Goal: Information Seeking & Learning: Learn about a topic

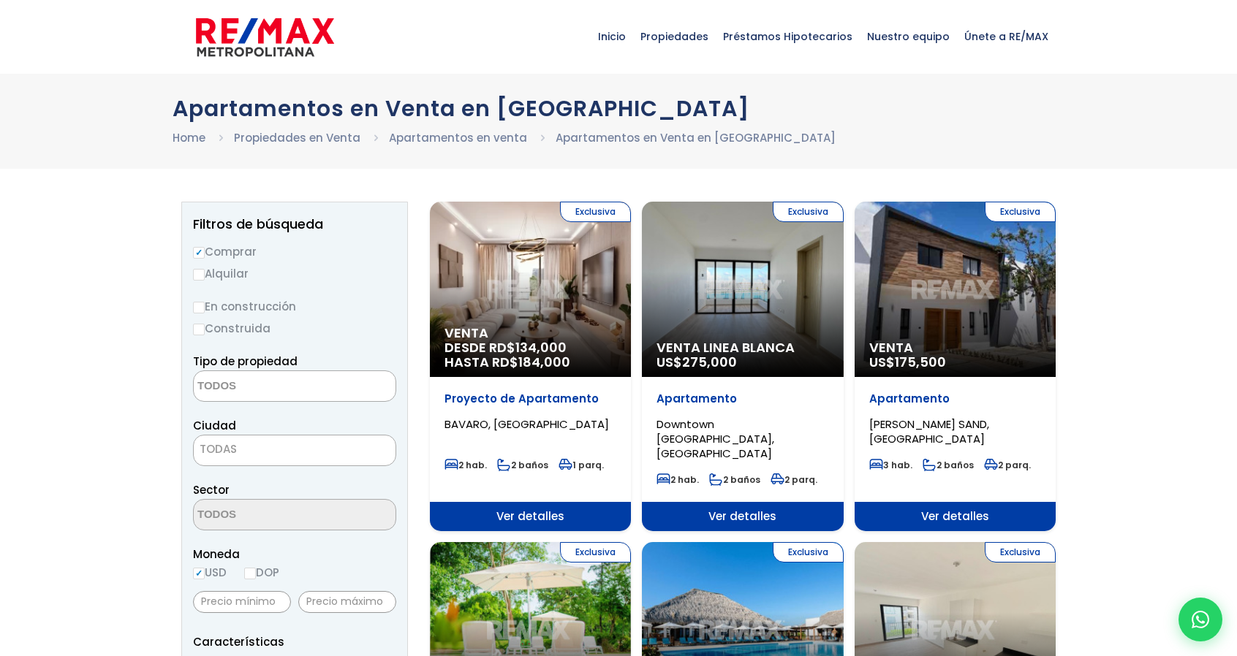
select select
click at [750, 324] on div "Exclusiva Venta Linea Blanca US$ 275,000" at bounding box center [742, 289] width 201 height 175
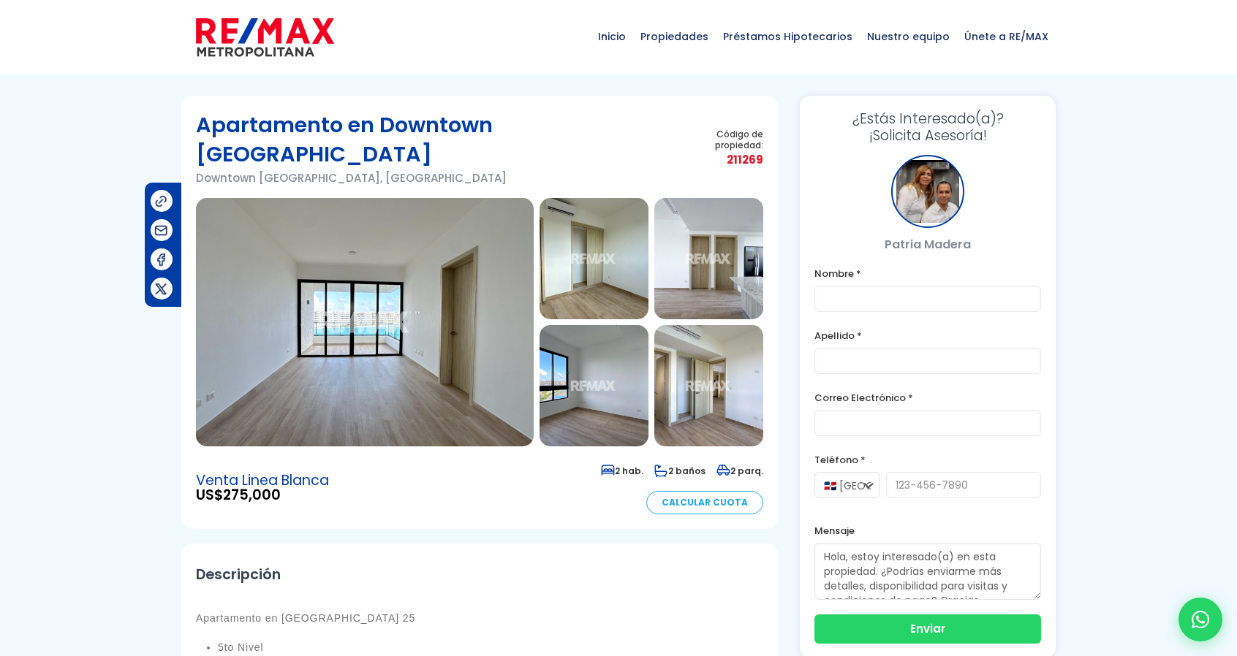
click at [458, 290] on img at bounding box center [365, 322] width 338 height 249
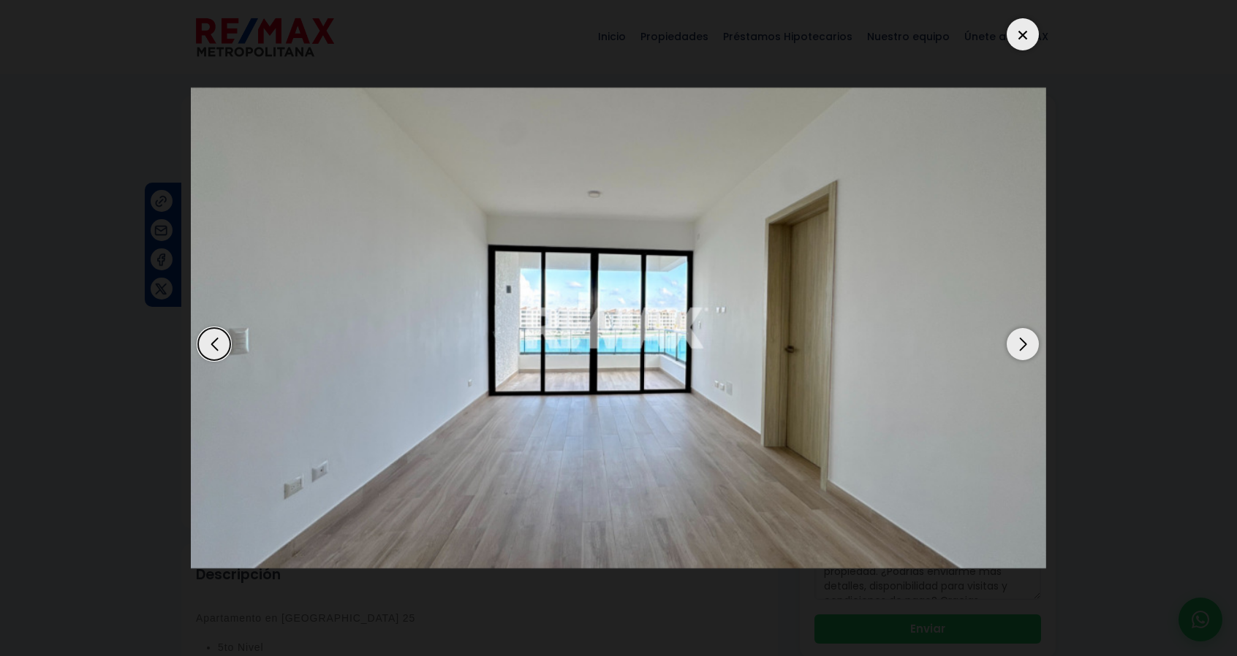
click at [1020, 346] on div "Next slide" at bounding box center [1023, 344] width 32 height 32
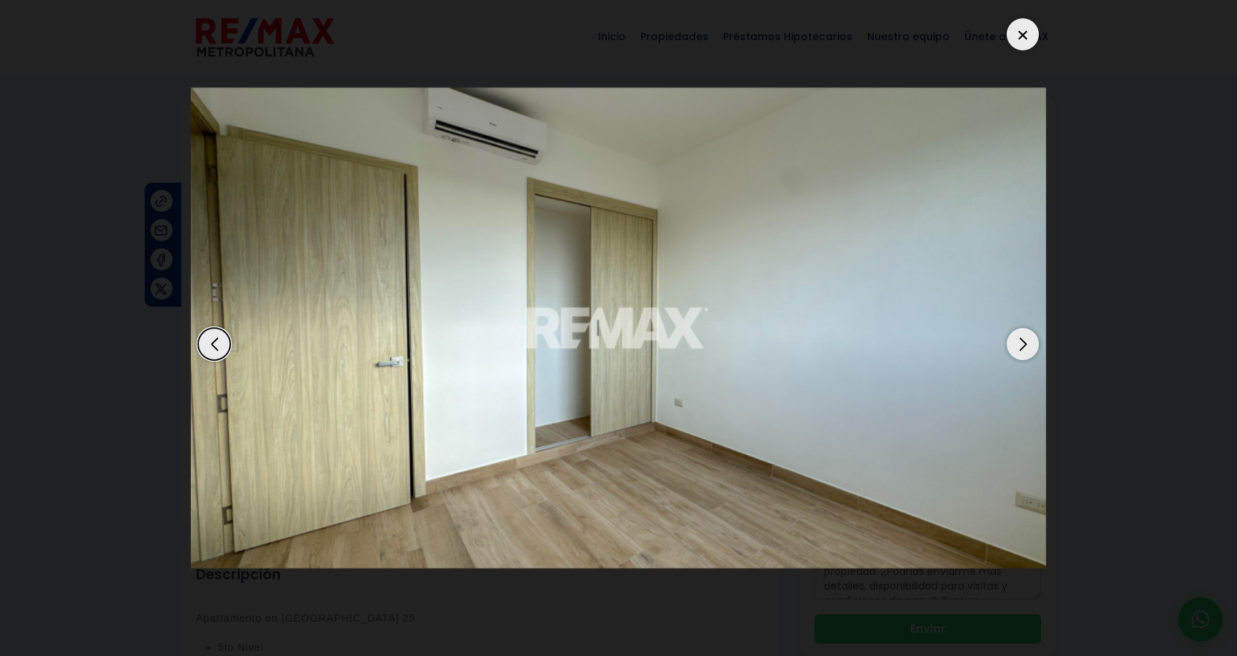
click at [1020, 346] on div "Next slide" at bounding box center [1023, 344] width 32 height 32
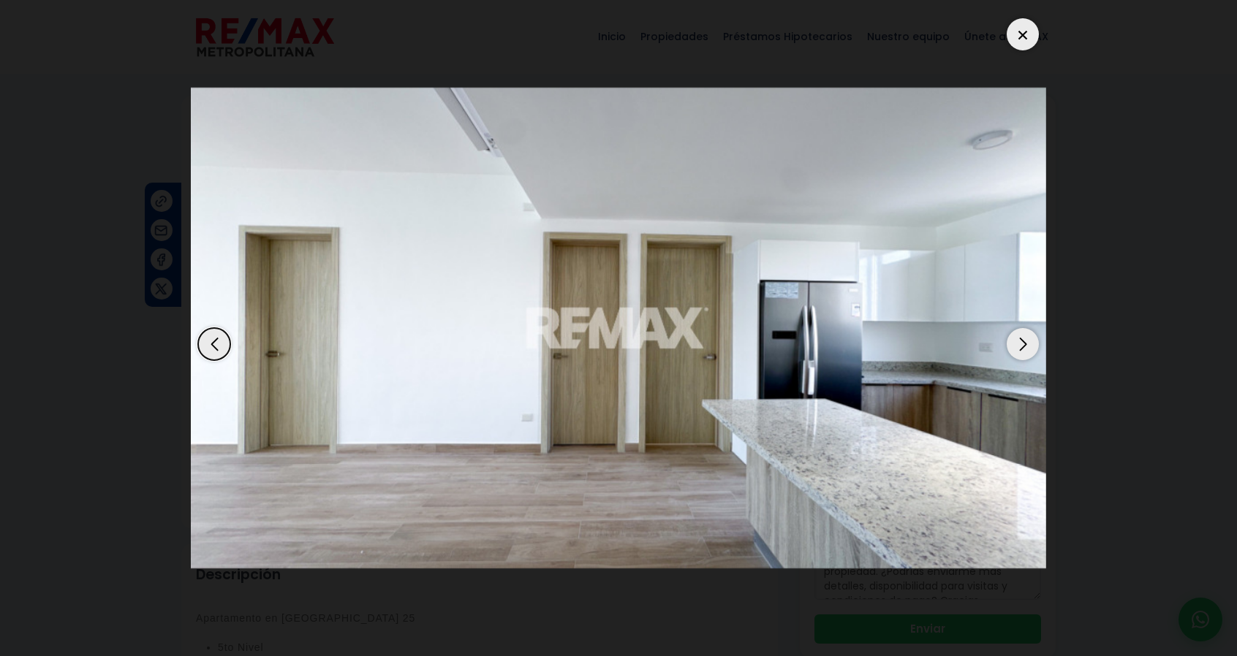
click at [1020, 346] on div "Next slide" at bounding box center [1023, 344] width 32 height 32
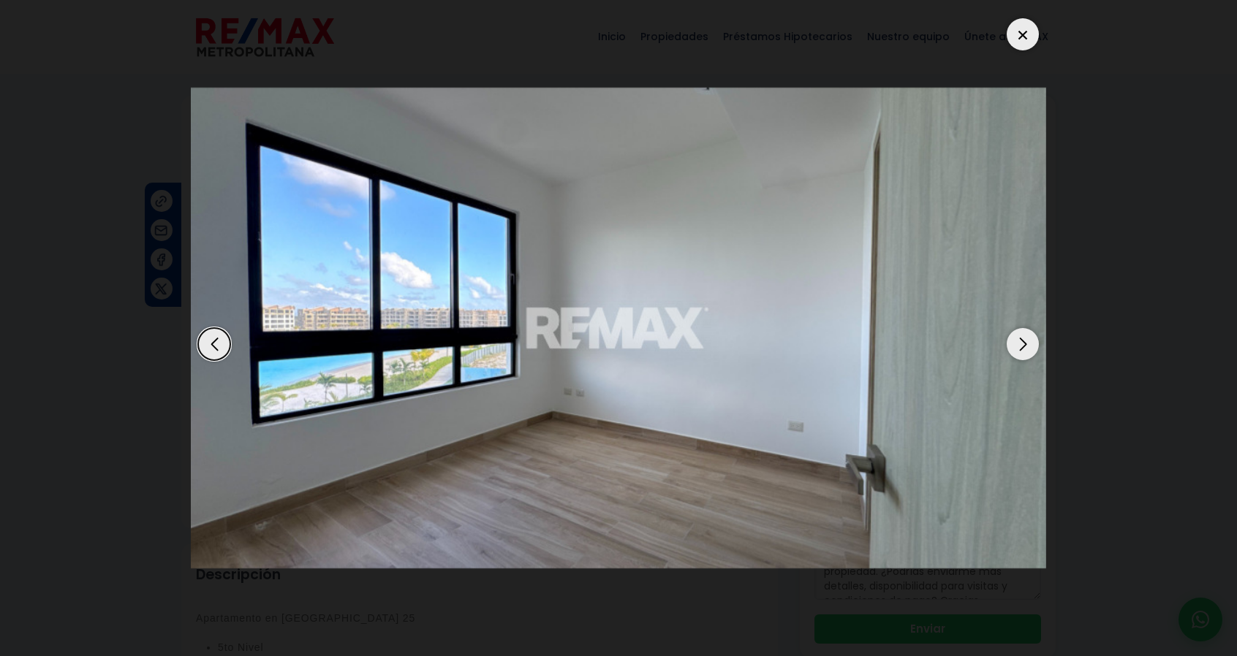
click at [1020, 346] on div "Next slide" at bounding box center [1023, 344] width 32 height 32
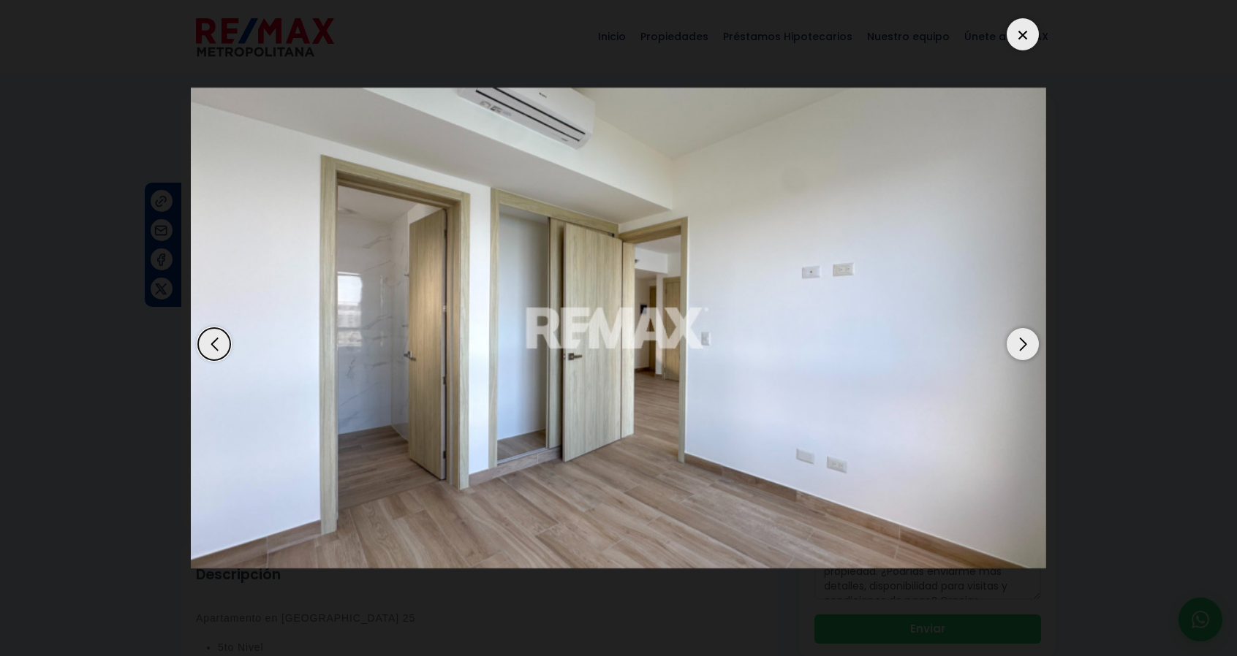
click at [1020, 346] on div "Next slide" at bounding box center [1023, 344] width 32 height 32
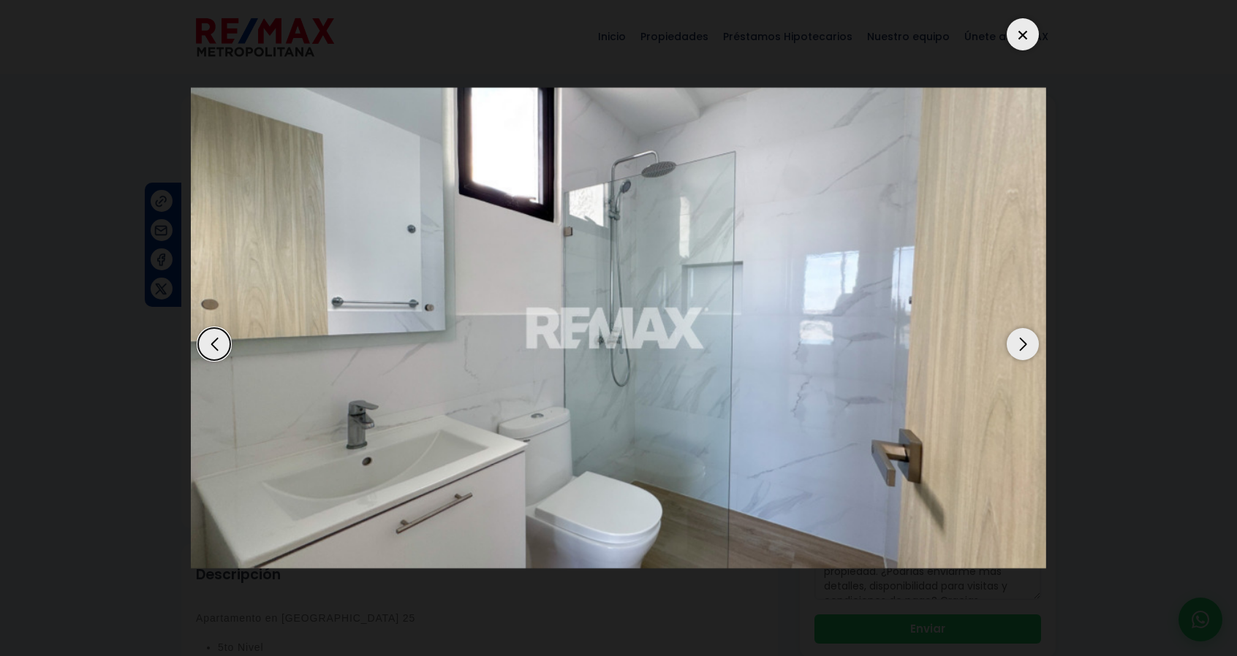
click at [1020, 346] on div "Next slide" at bounding box center [1023, 344] width 32 height 32
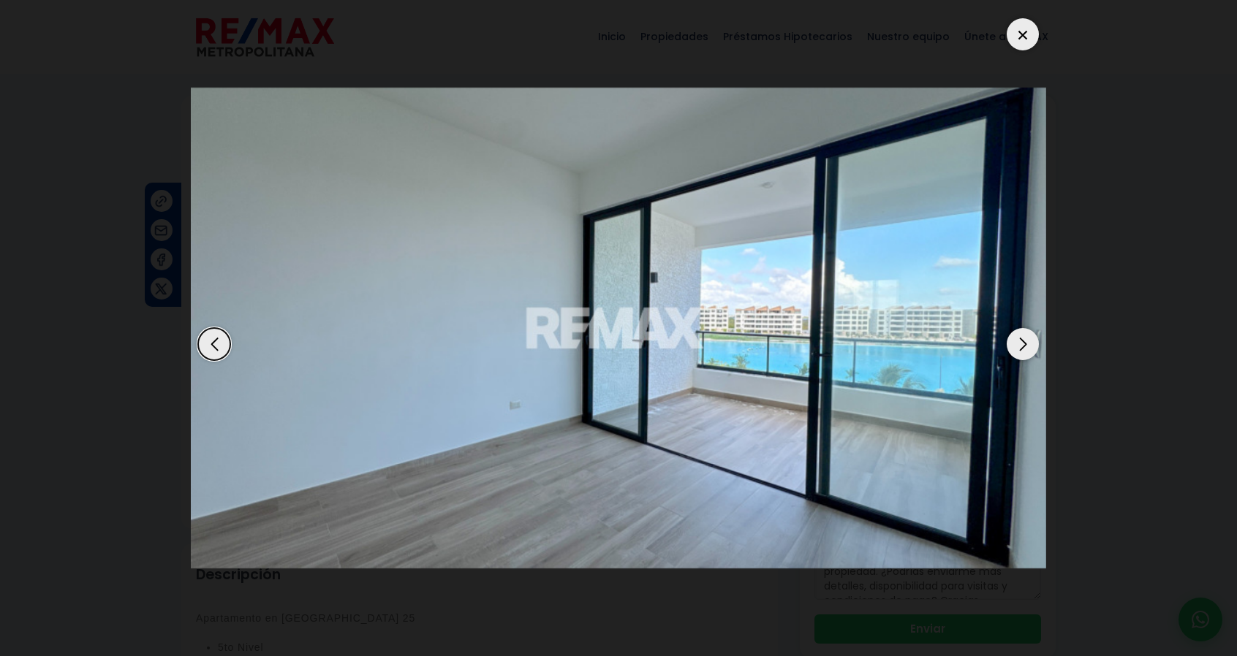
click at [217, 335] on div "Previous slide" at bounding box center [214, 344] width 32 height 32
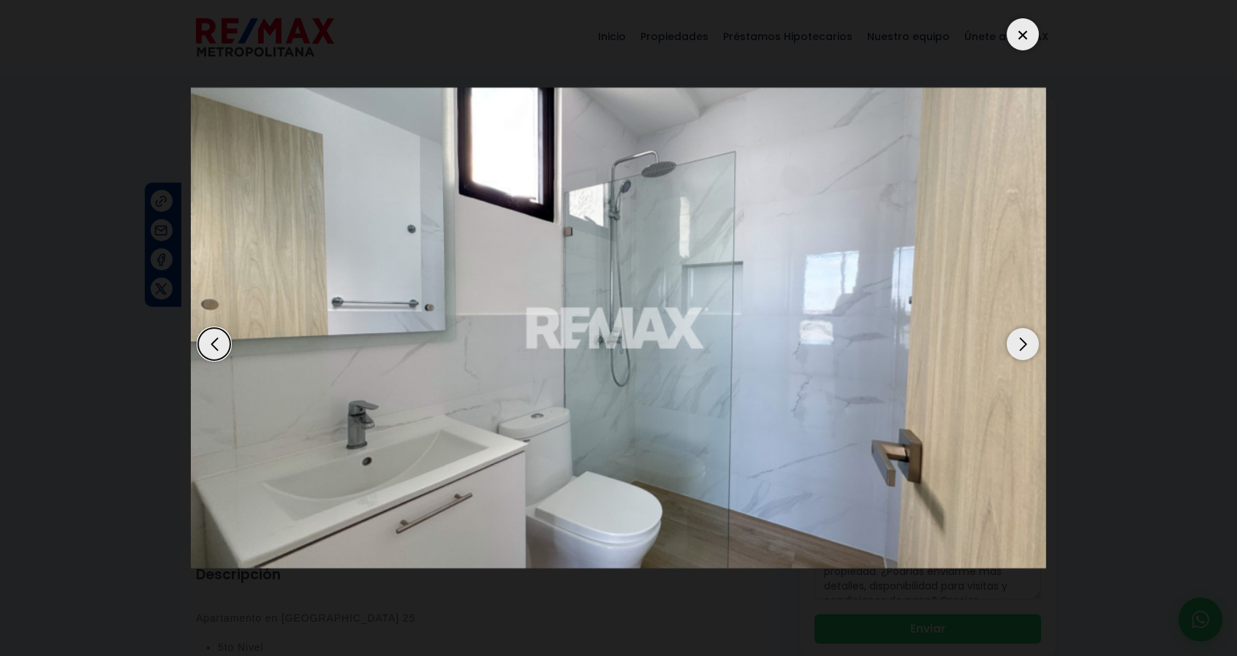
click at [1022, 347] on div "Next slide" at bounding box center [1023, 344] width 32 height 32
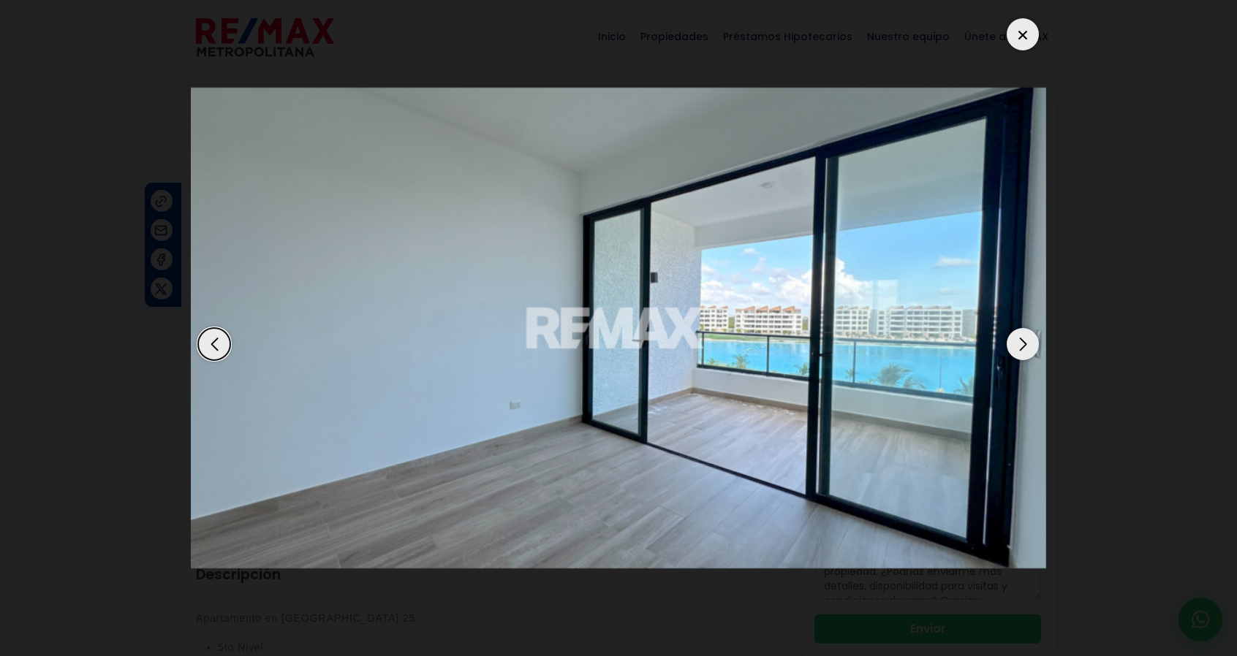
click at [1022, 347] on div "Next slide" at bounding box center [1023, 344] width 32 height 32
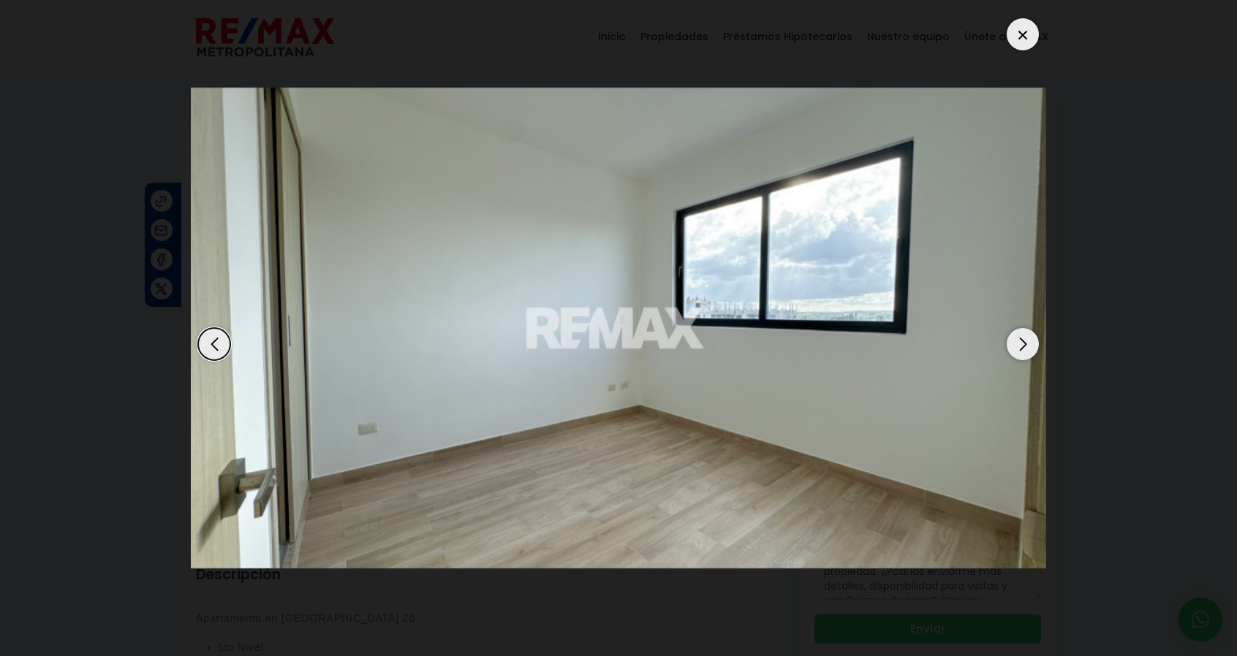
click at [1022, 347] on div "Next slide" at bounding box center [1023, 344] width 32 height 32
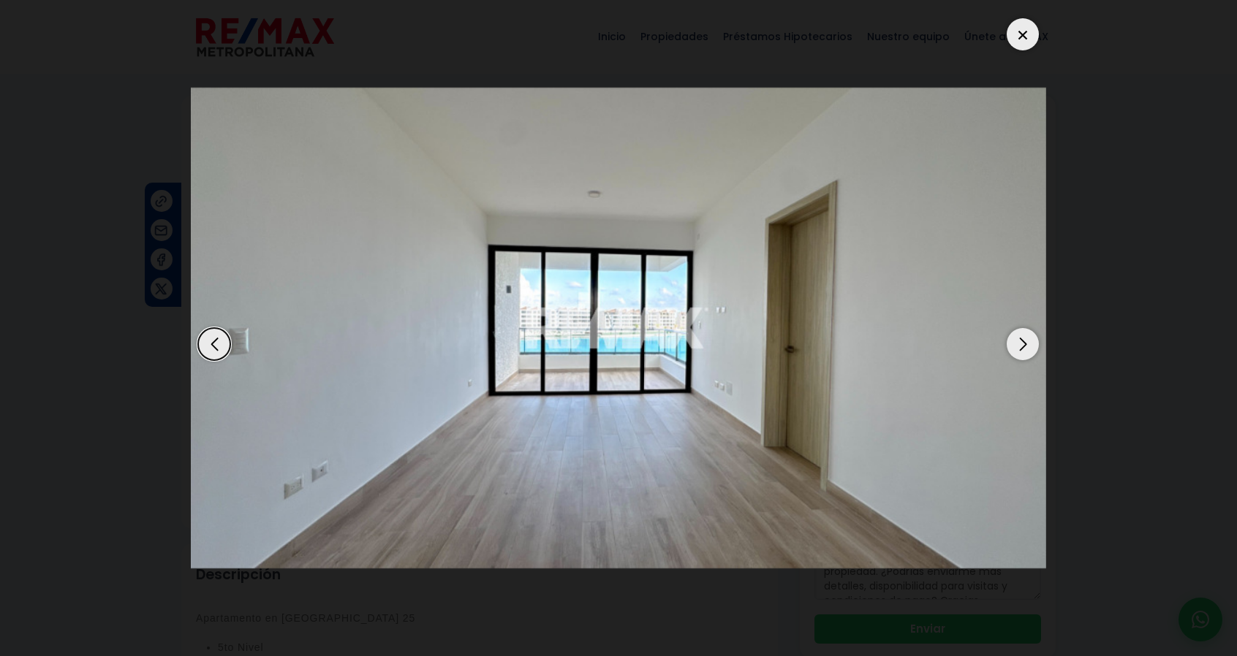
click at [1022, 347] on div "Next slide" at bounding box center [1023, 344] width 32 height 32
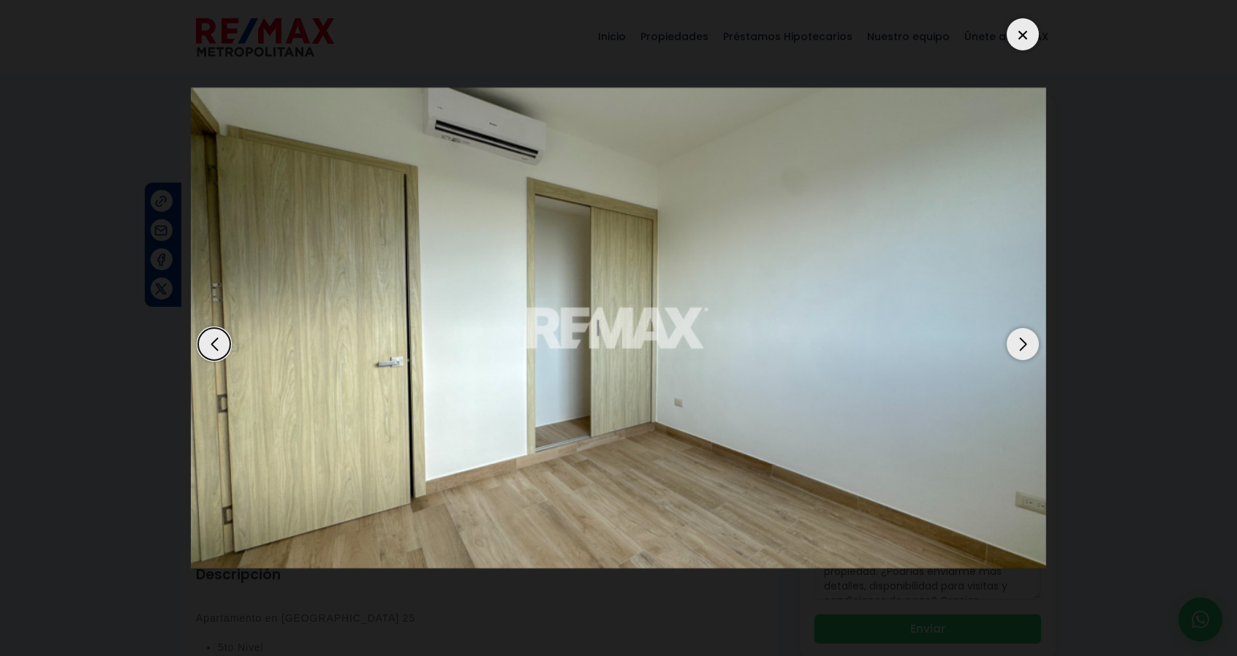
click at [1022, 347] on div "Next slide" at bounding box center [1023, 344] width 32 height 32
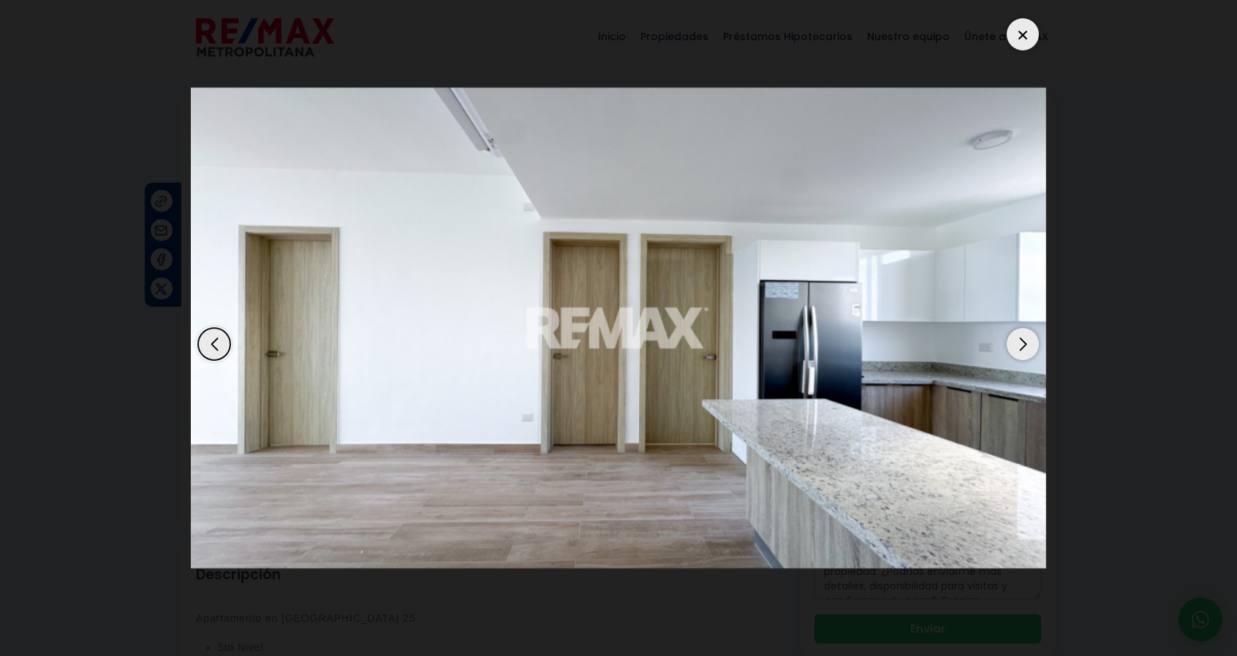
click at [1022, 347] on div "Next slide" at bounding box center [1023, 344] width 32 height 32
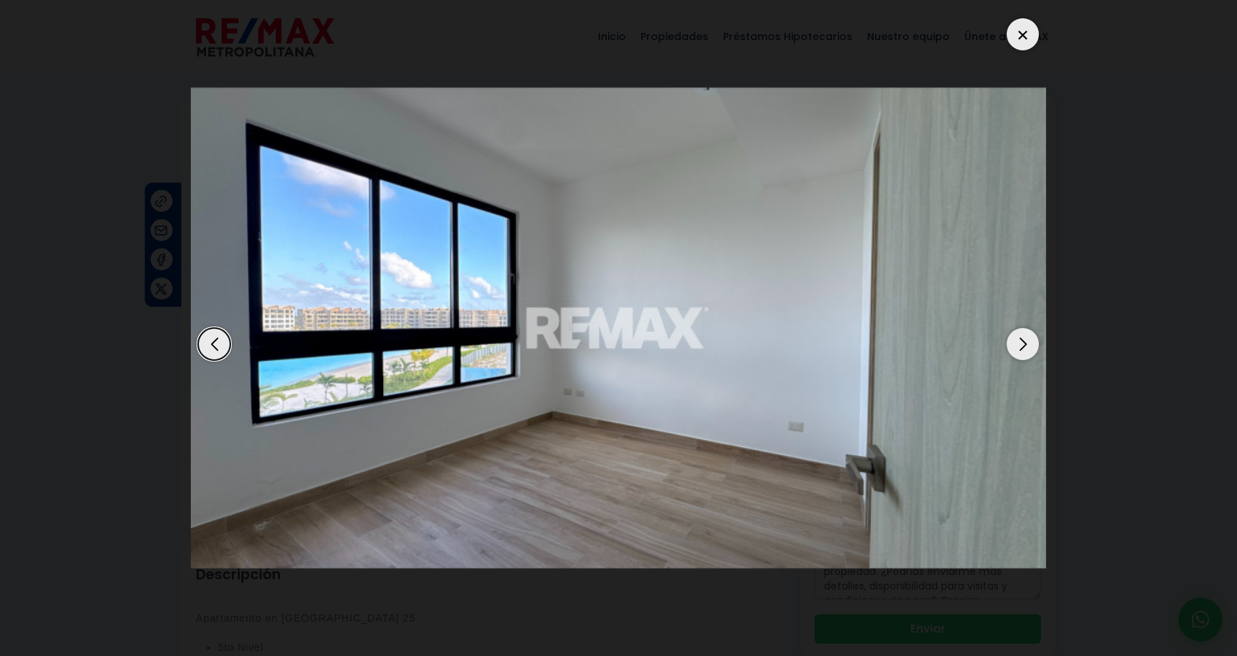
click at [1022, 347] on div "Next slide" at bounding box center [1023, 344] width 32 height 32
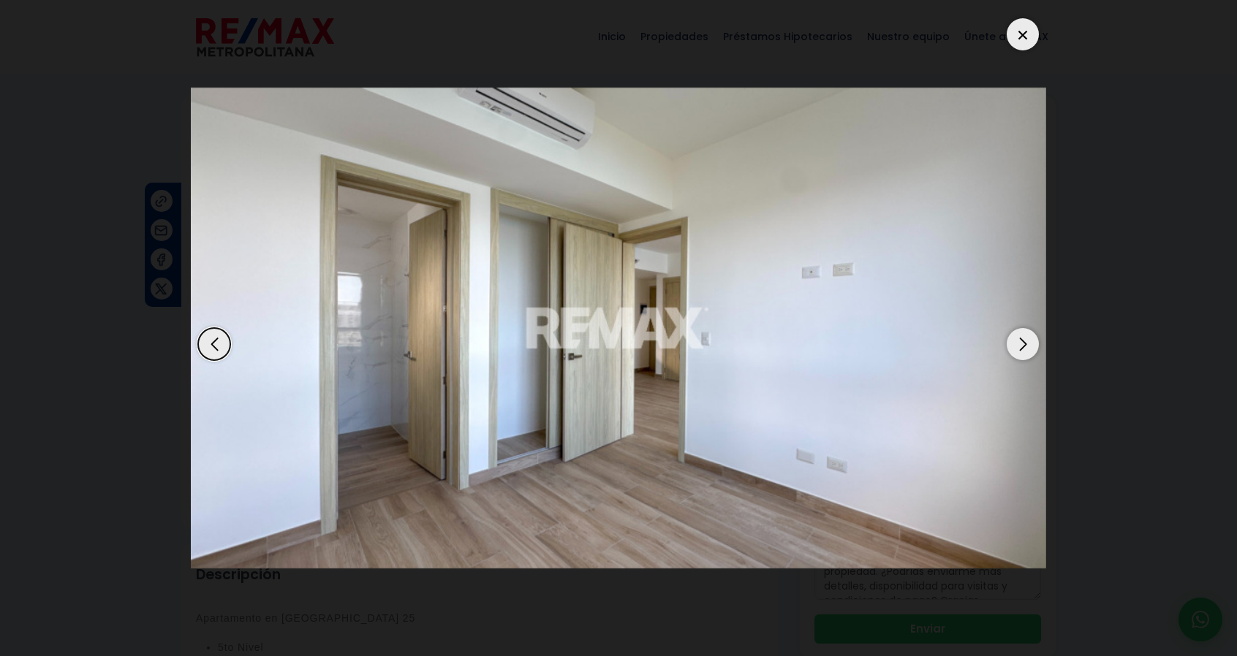
click at [1022, 347] on div "Next slide" at bounding box center [1023, 344] width 32 height 32
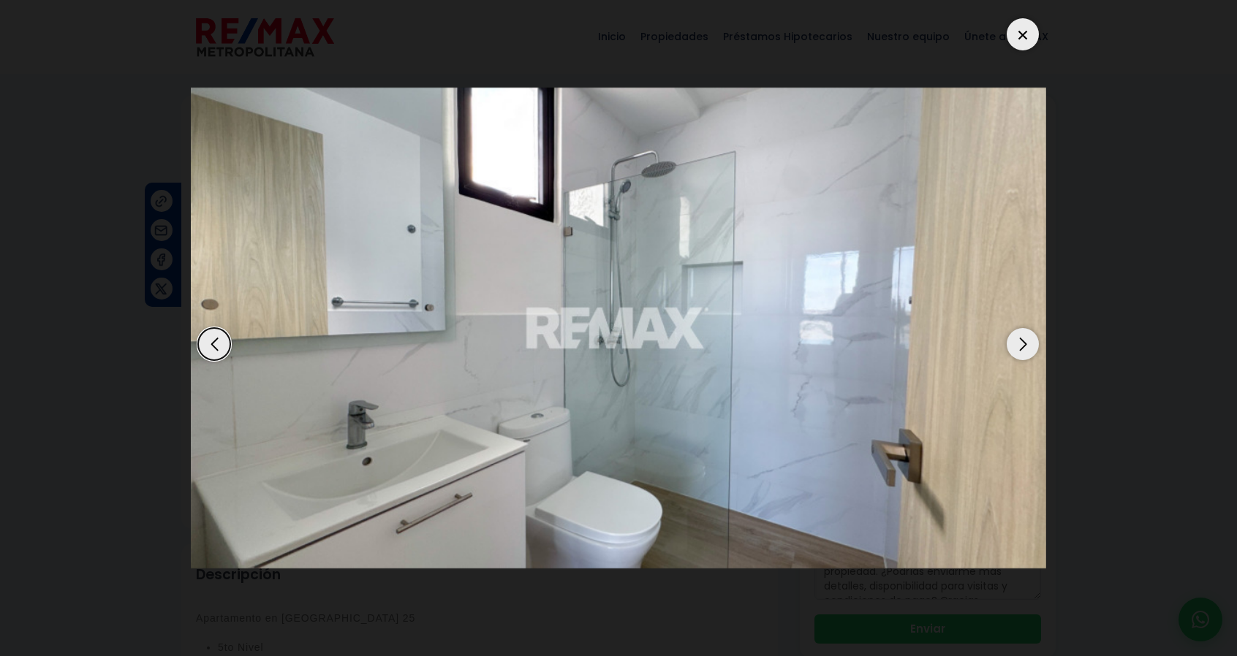
click at [1019, 333] on div "Next slide" at bounding box center [1023, 344] width 32 height 32
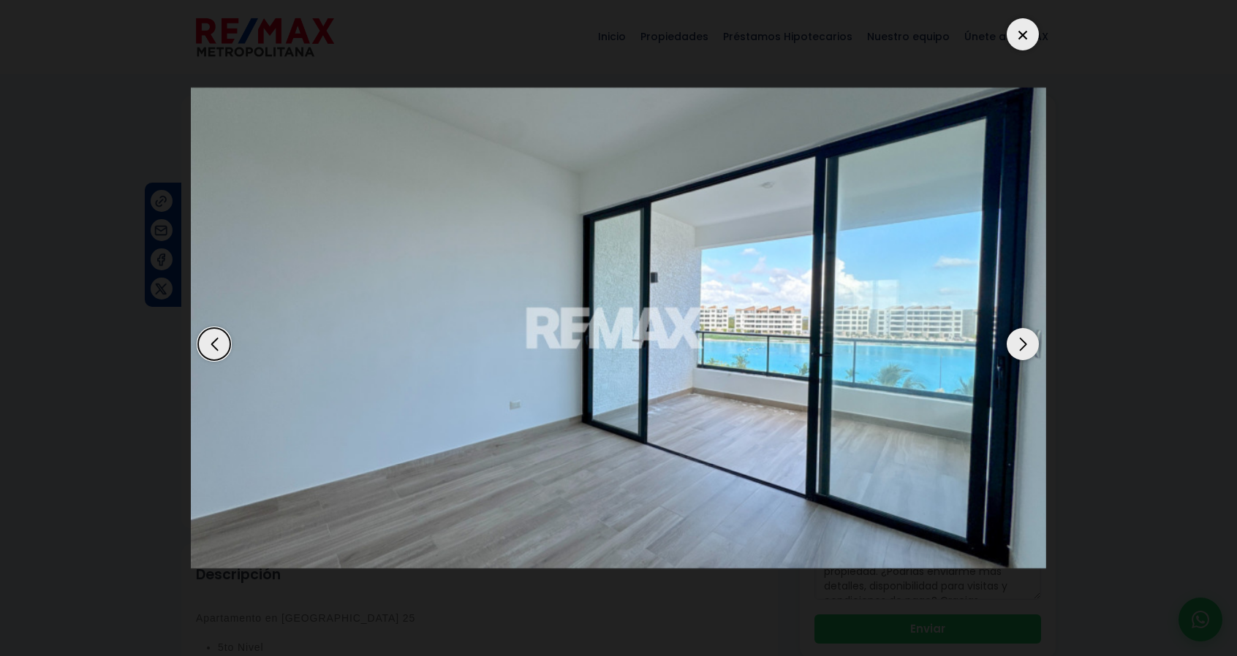
click at [1019, 333] on div "Next slide" at bounding box center [1023, 344] width 32 height 32
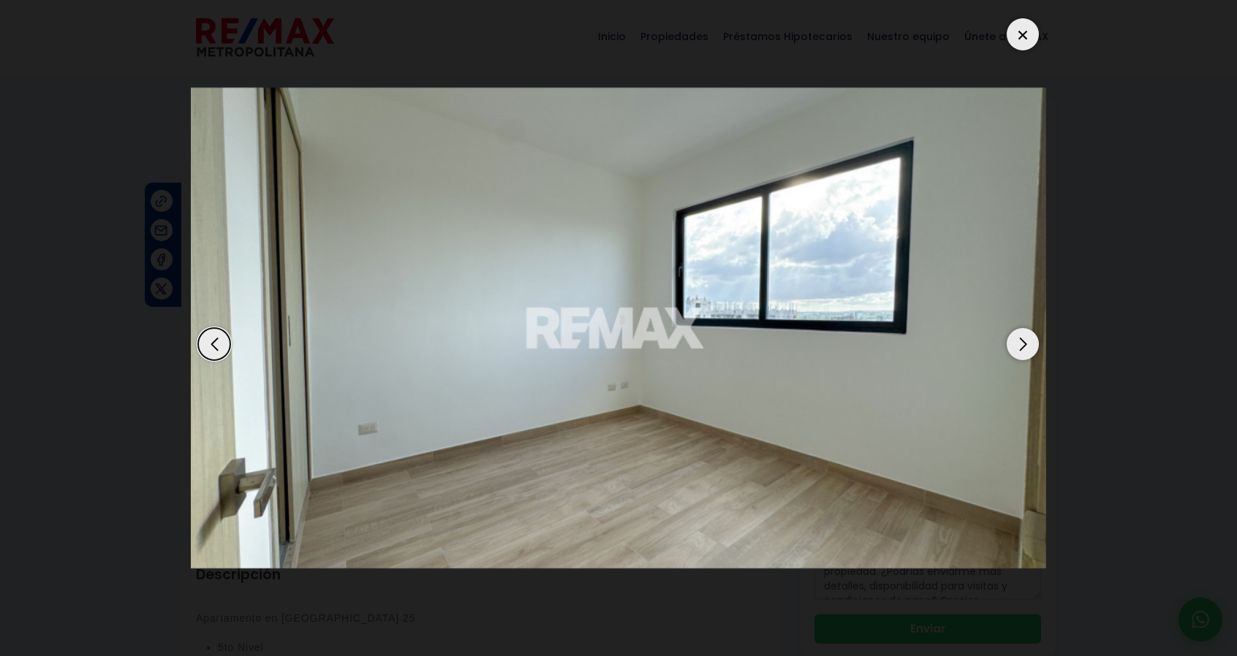
click at [1019, 333] on div "Next slide" at bounding box center [1023, 344] width 32 height 32
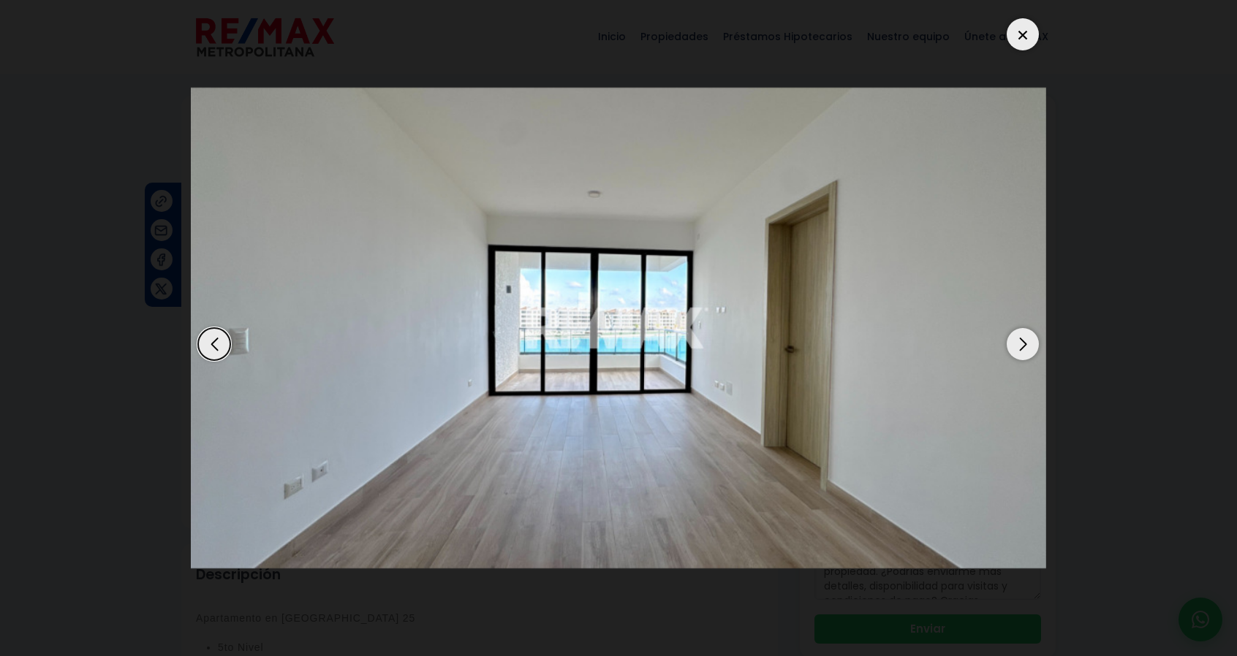
click at [1019, 333] on div "Next slide" at bounding box center [1023, 344] width 32 height 32
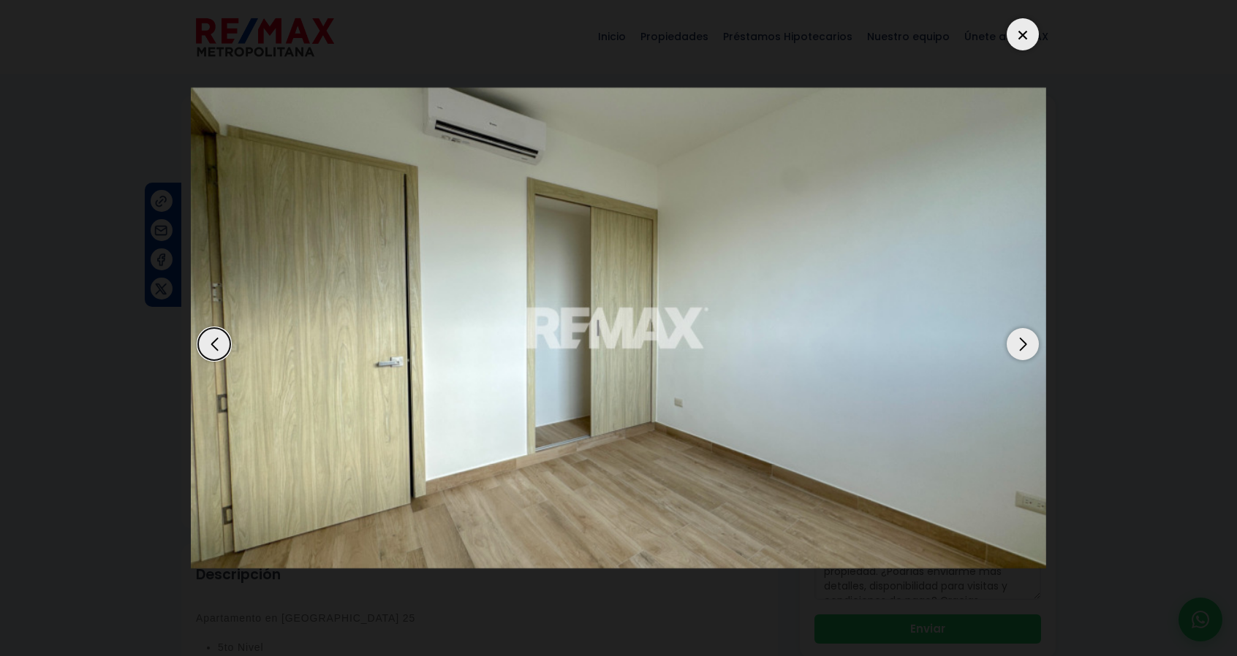
click at [1019, 333] on div "Next slide" at bounding box center [1023, 344] width 32 height 32
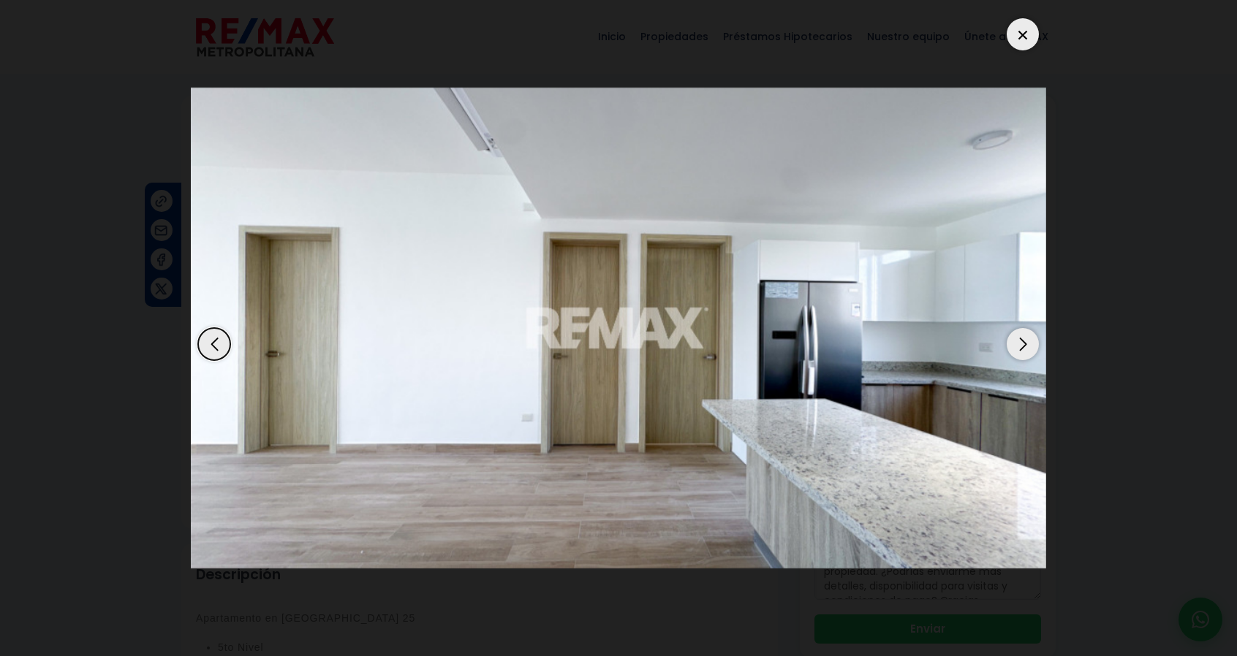
click at [1019, 333] on div "Next slide" at bounding box center [1023, 344] width 32 height 32
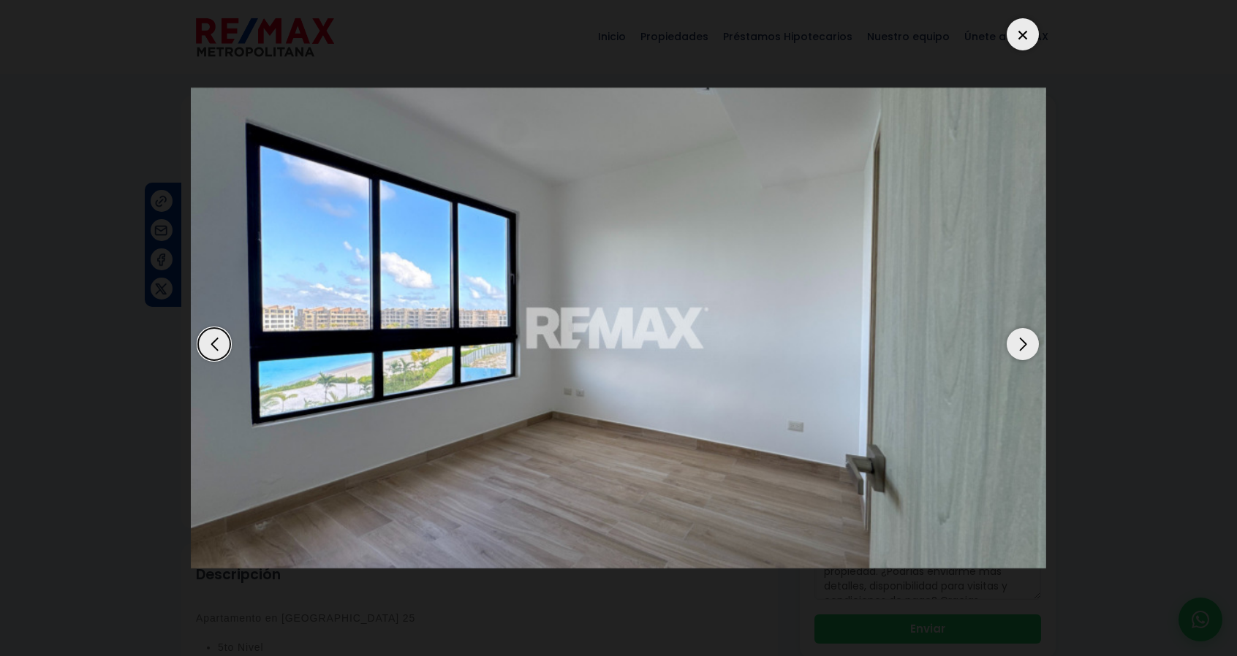
click at [1019, 333] on div "Next slide" at bounding box center [1023, 344] width 32 height 32
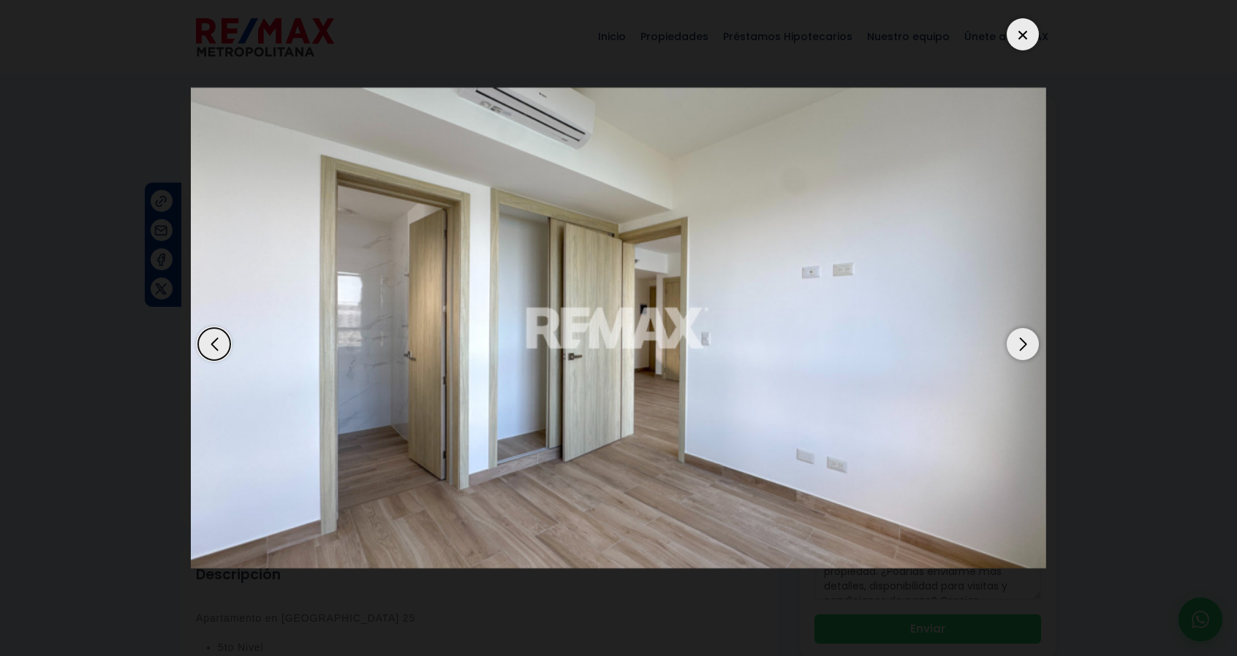
click at [1019, 333] on div "Next slide" at bounding box center [1023, 344] width 32 height 32
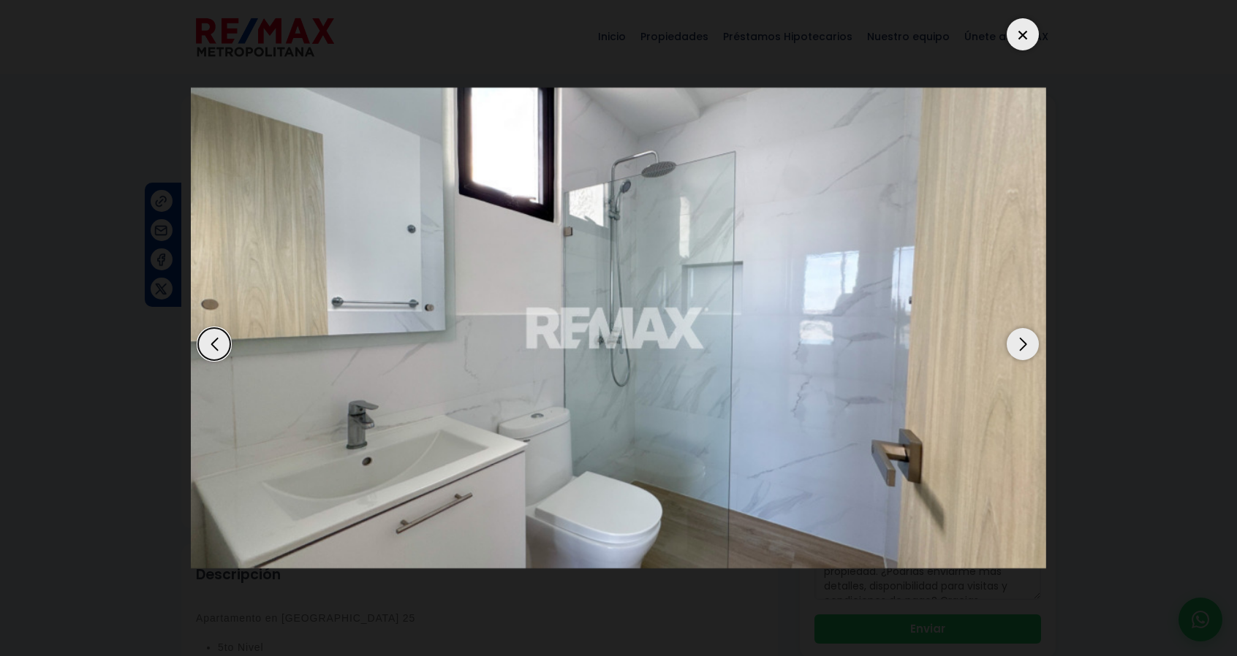
click at [1019, 333] on div "Next slide" at bounding box center [1023, 344] width 32 height 32
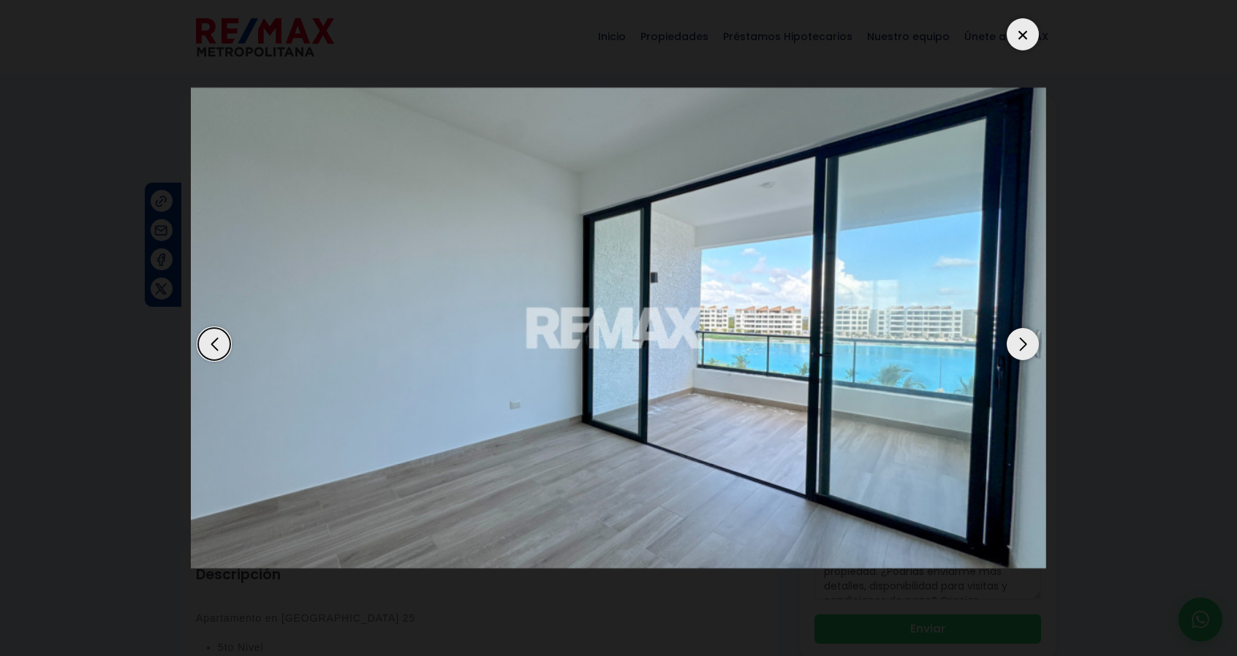
click at [1019, 333] on div "Next slide" at bounding box center [1023, 344] width 32 height 32
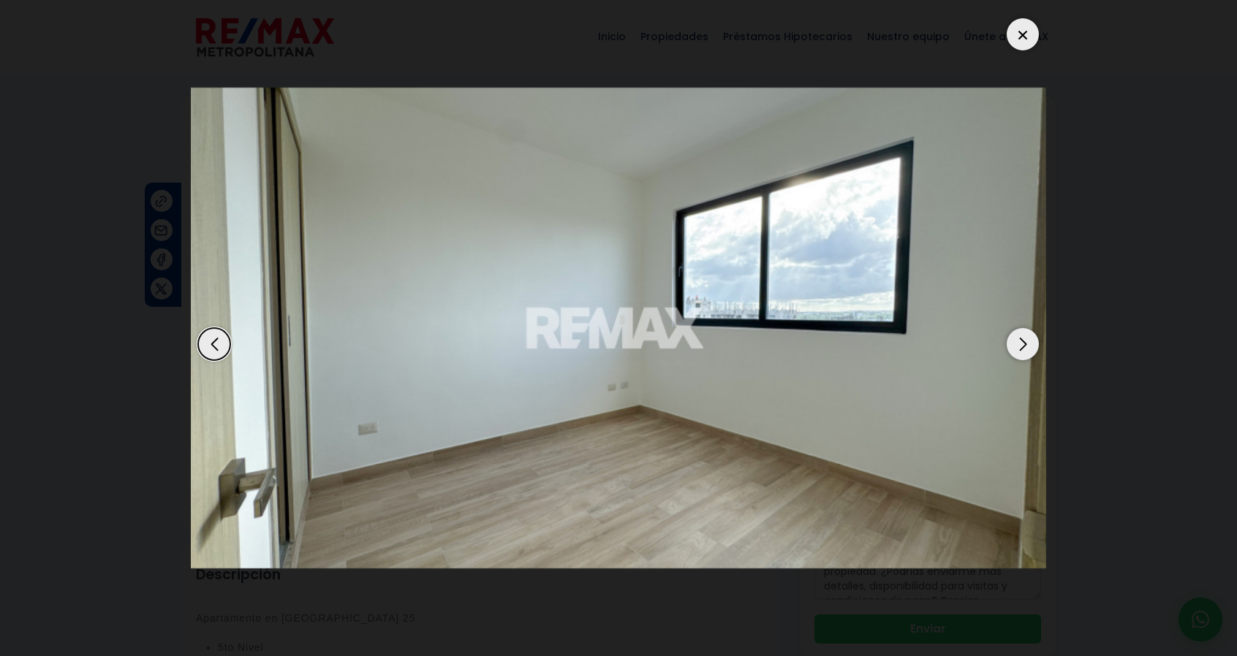
click at [1019, 333] on div "Next slide" at bounding box center [1023, 344] width 32 height 32
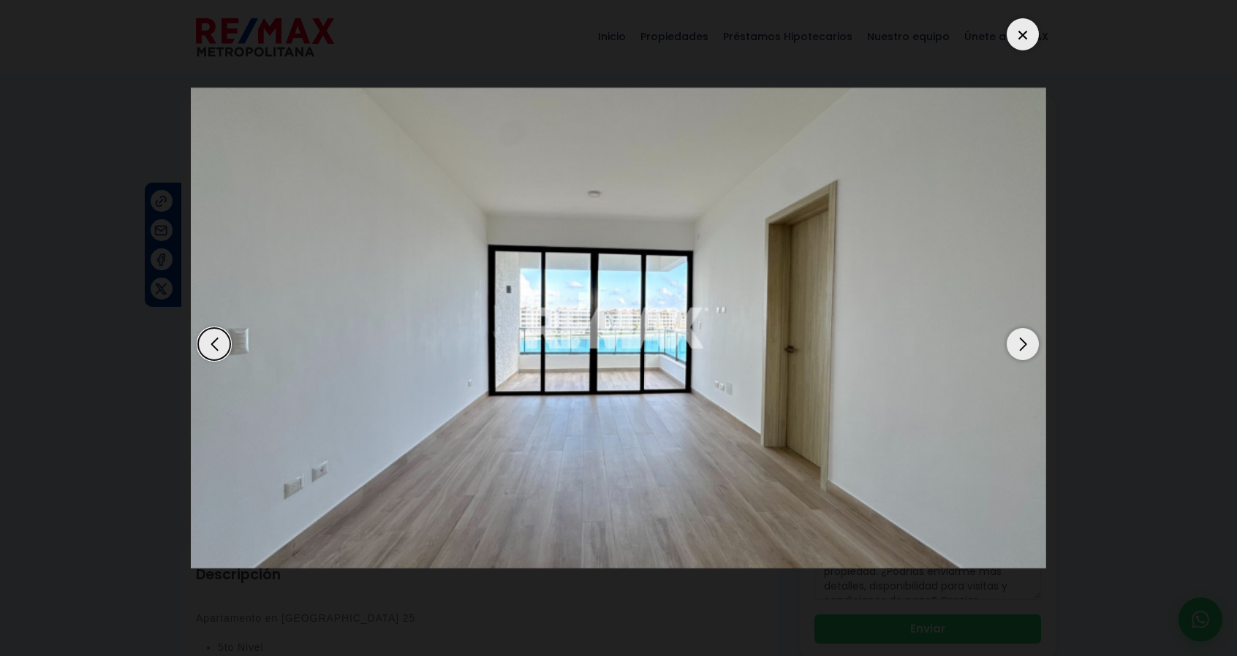
click at [1019, 333] on div "Next slide" at bounding box center [1023, 344] width 32 height 32
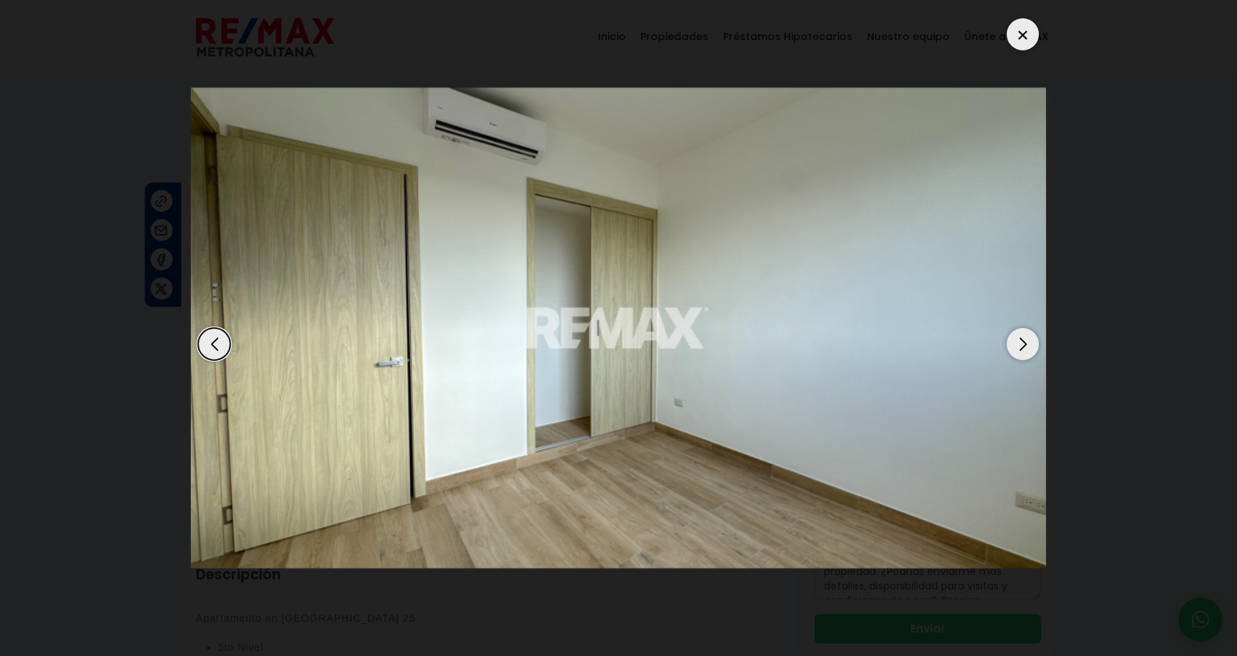
click at [1022, 29] on div at bounding box center [1023, 34] width 32 height 32
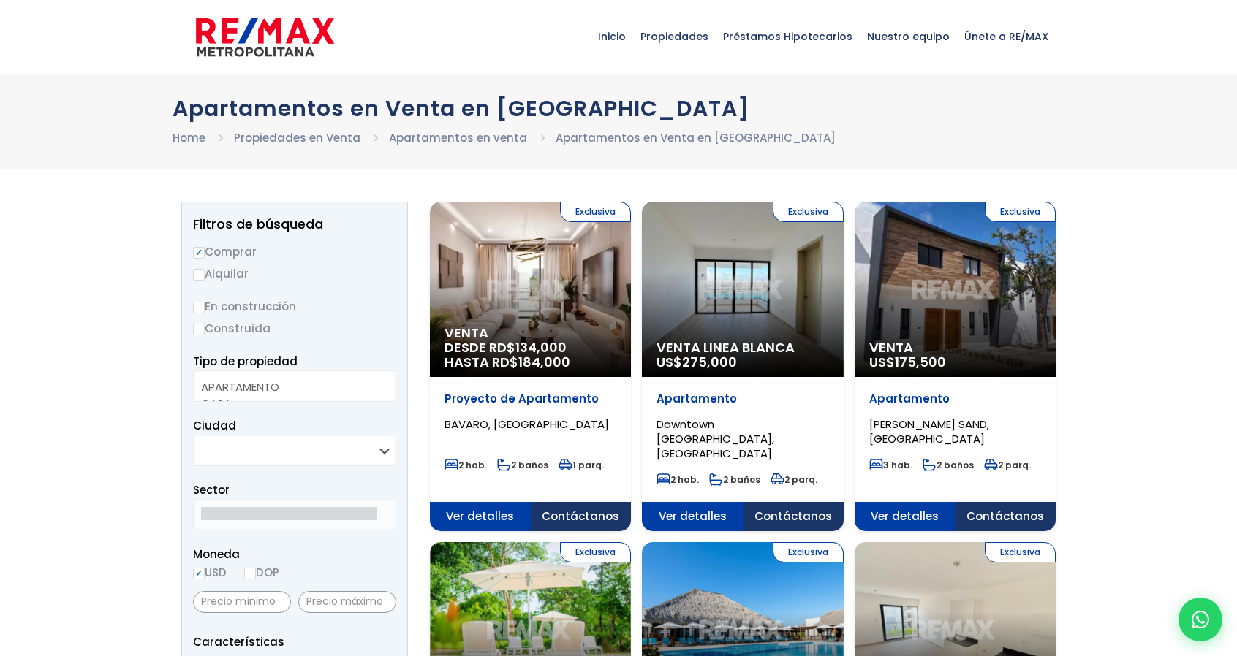
select select
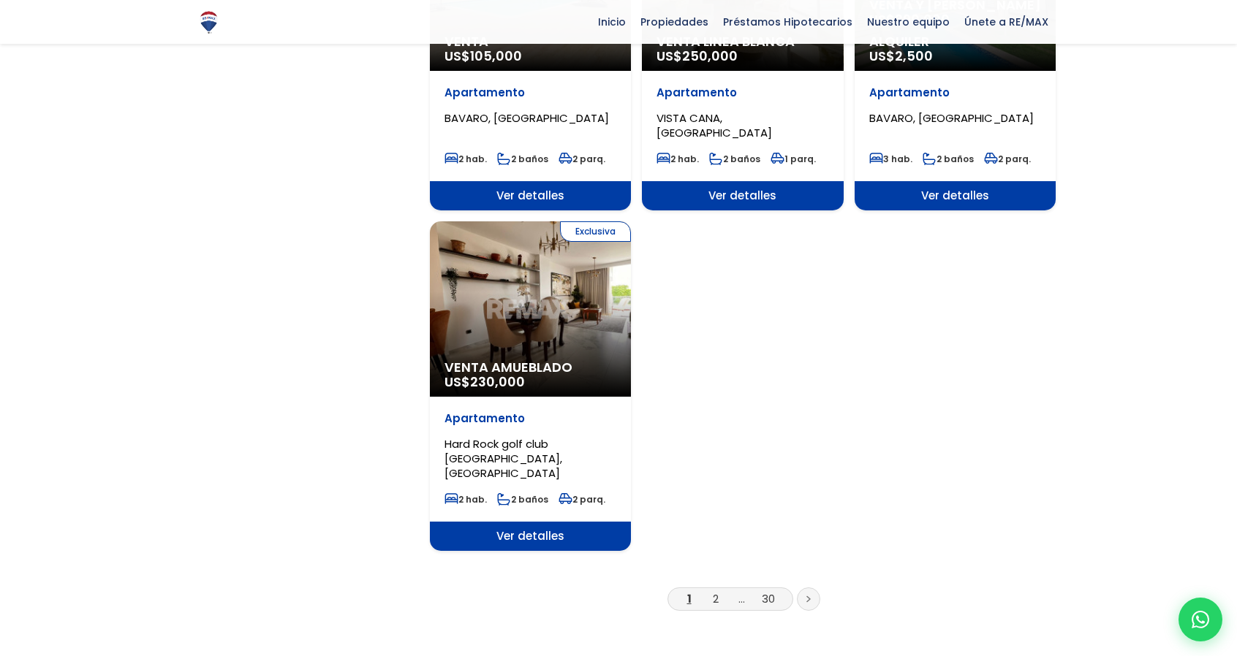
scroll to position [1661, 0]
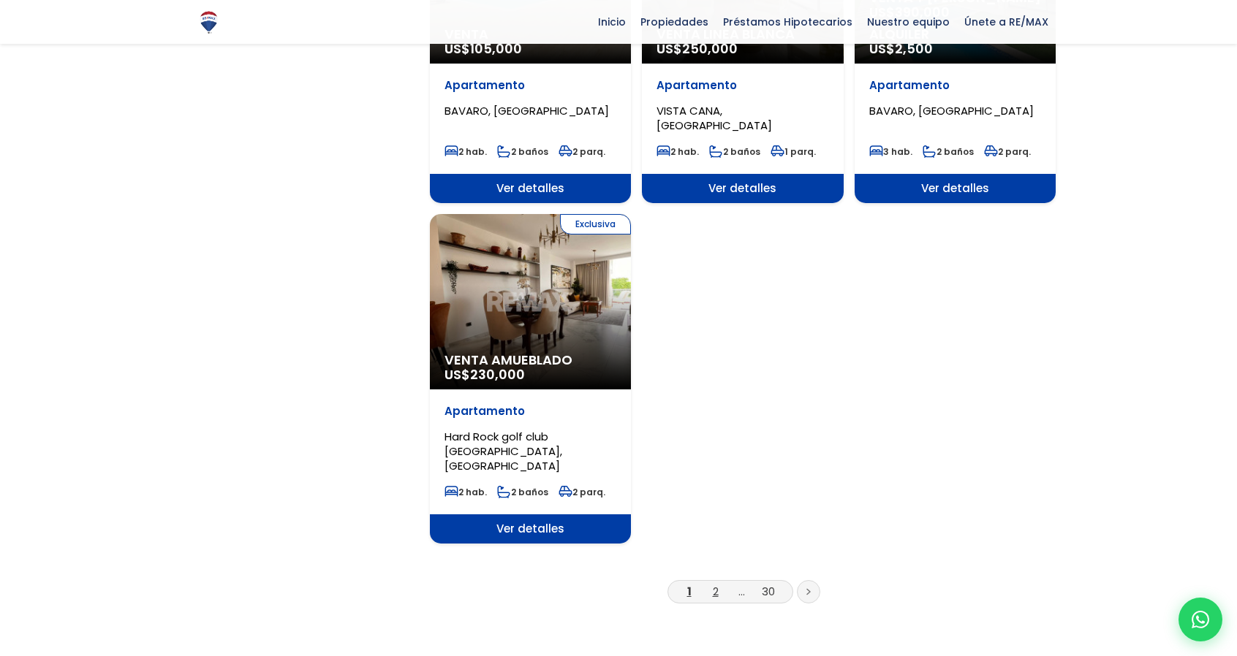
click at [714, 584] on link "2" at bounding box center [716, 591] width 6 height 15
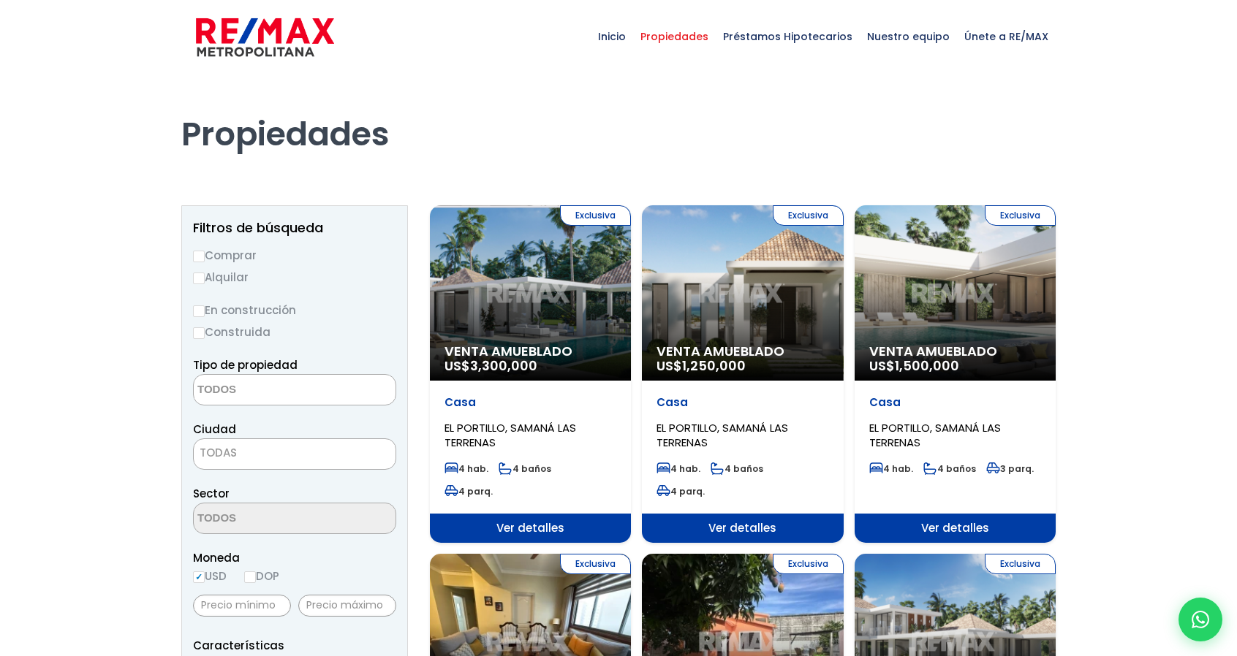
select select
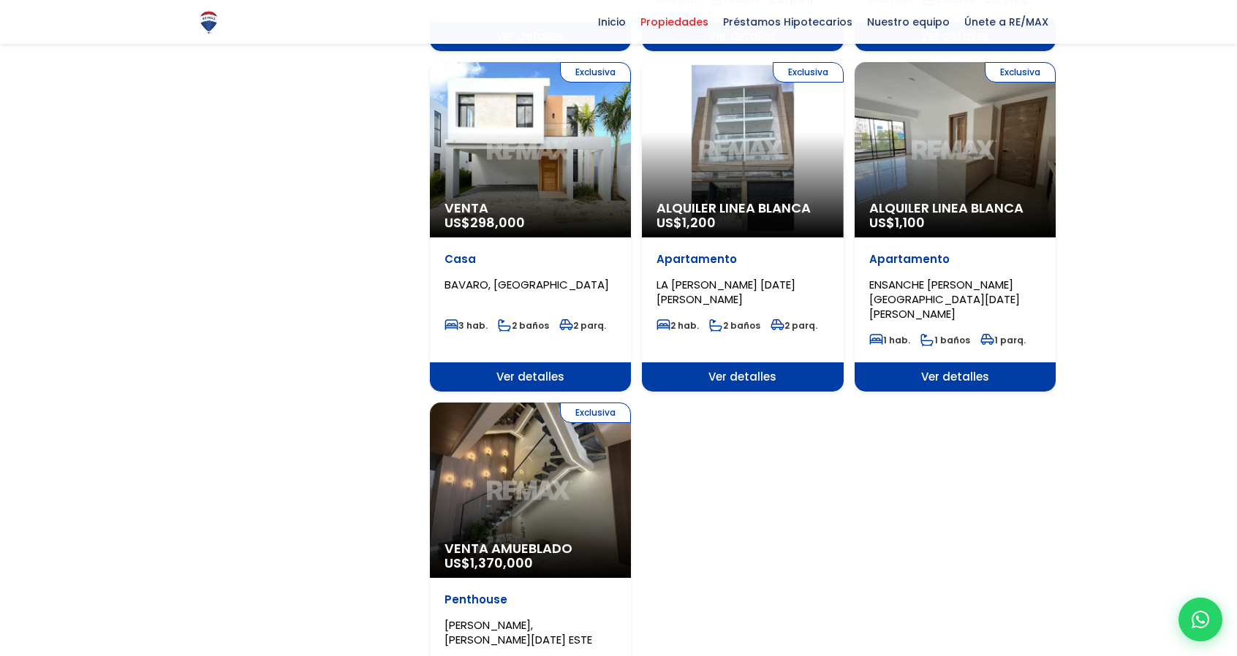
scroll to position [1806, 0]
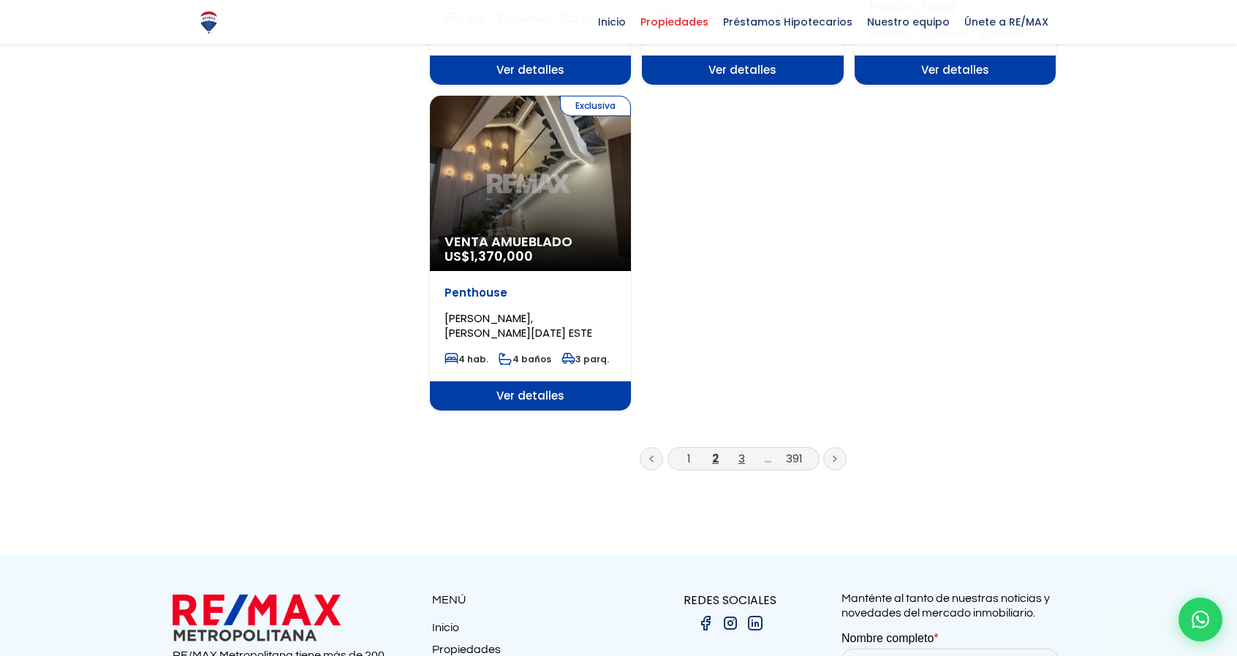
click at [743, 451] on link "3" at bounding box center [741, 458] width 7 height 15
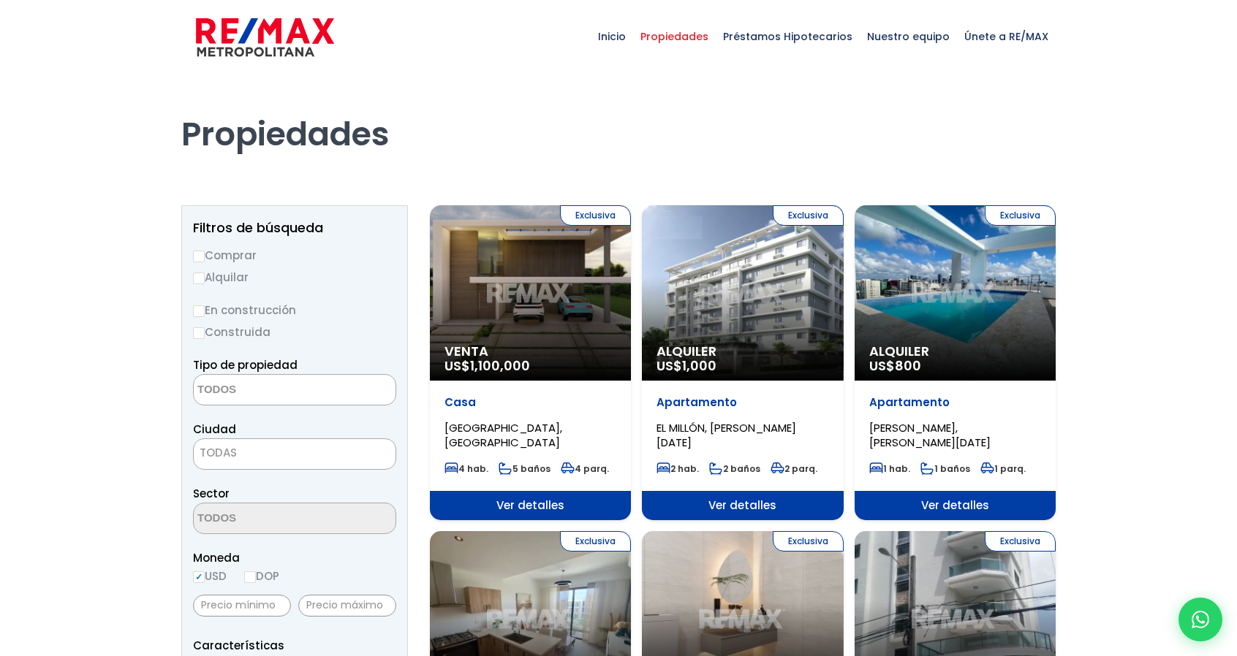
select select
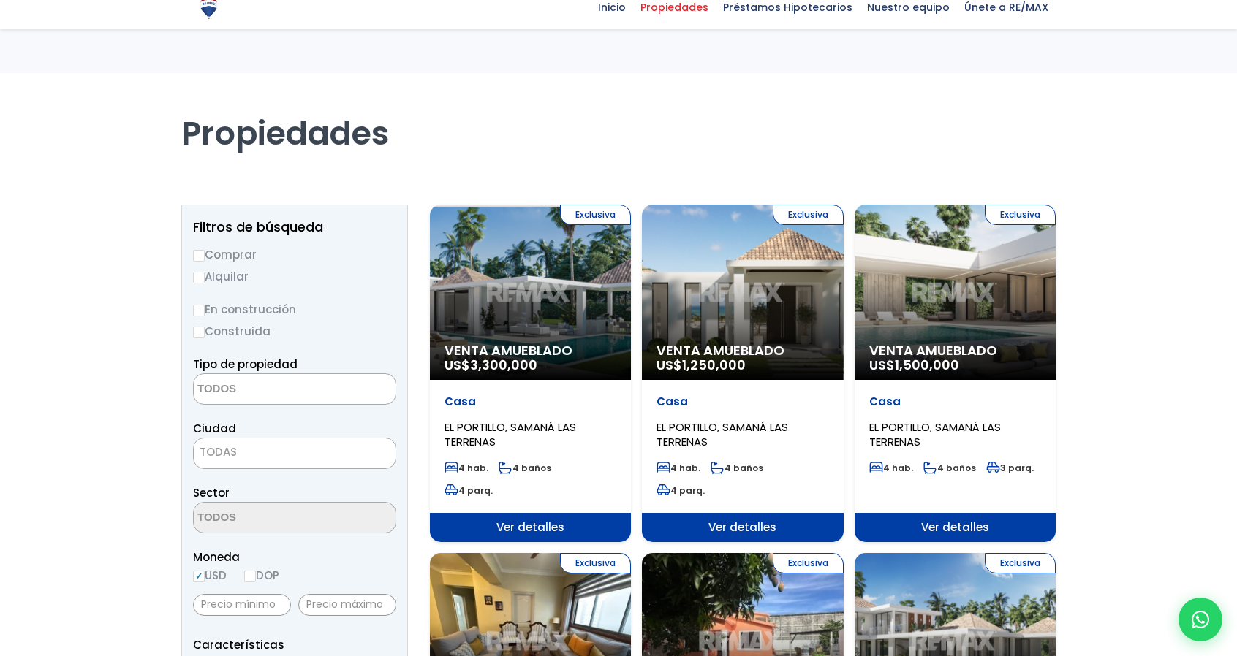
select select
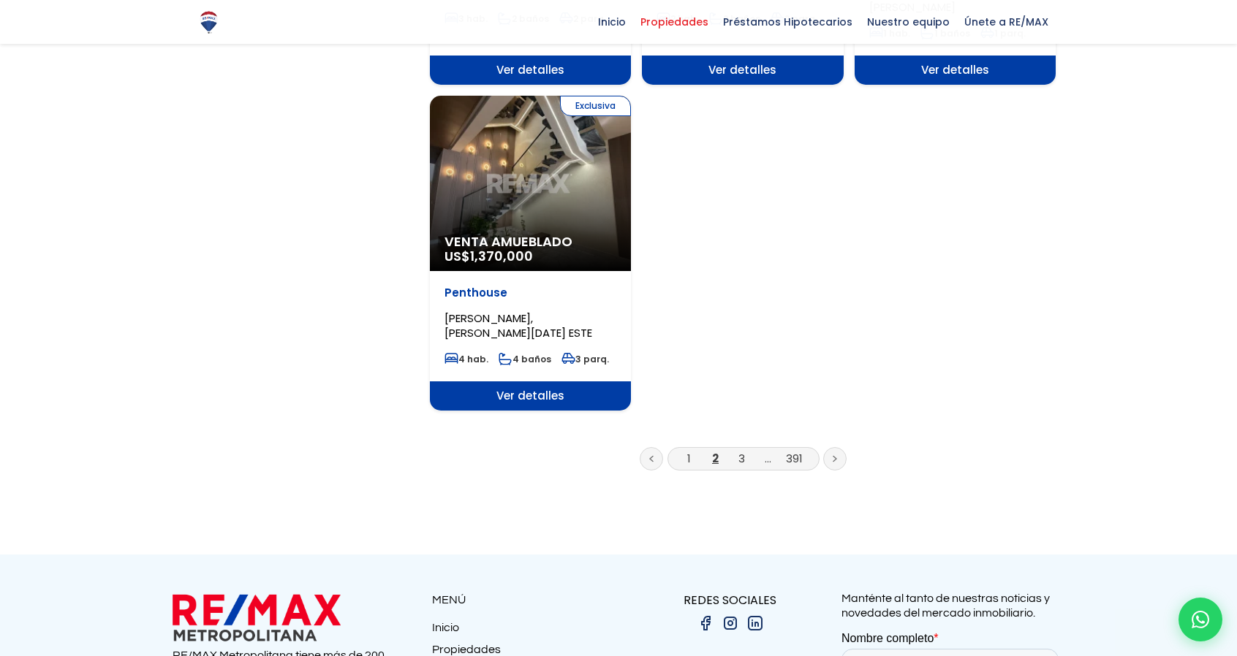
scroll to position [1806, 0]
